Goal: Task Accomplishment & Management: Manage account settings

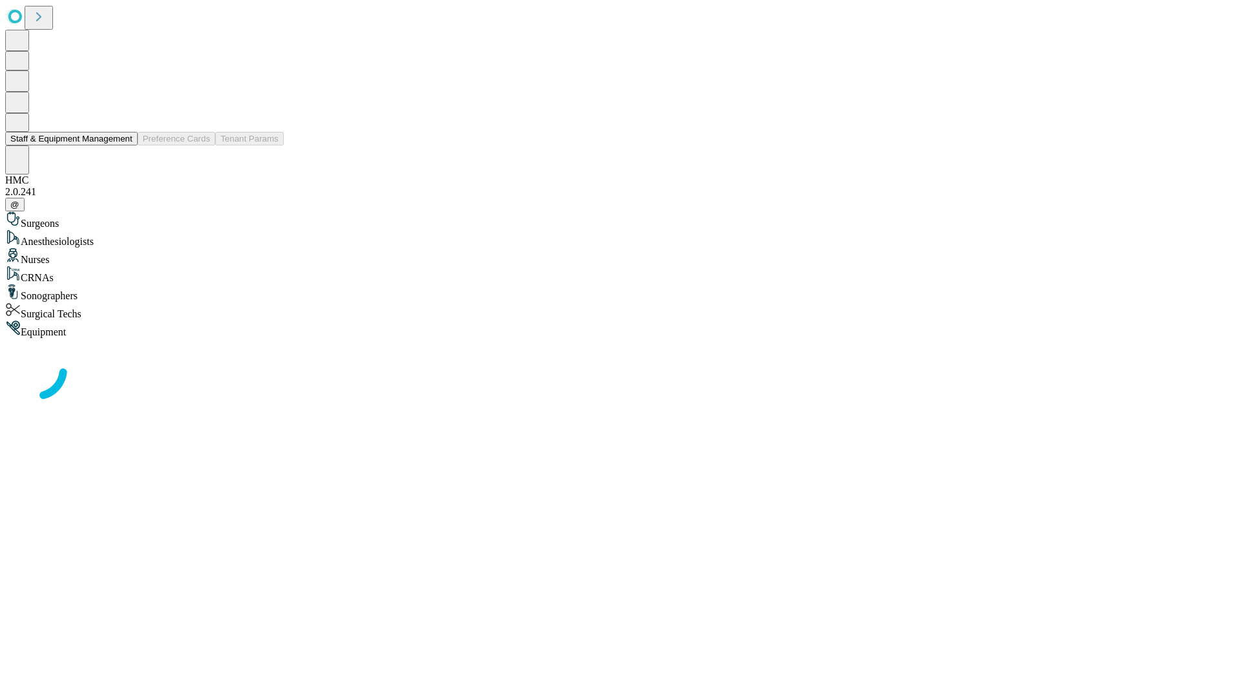
click at [123, 145] on button "Staff & Equipment Management" at bounding box center [71, 139] width 133 height 14
